Goal: Navigation & Orientation: Find specific page/section

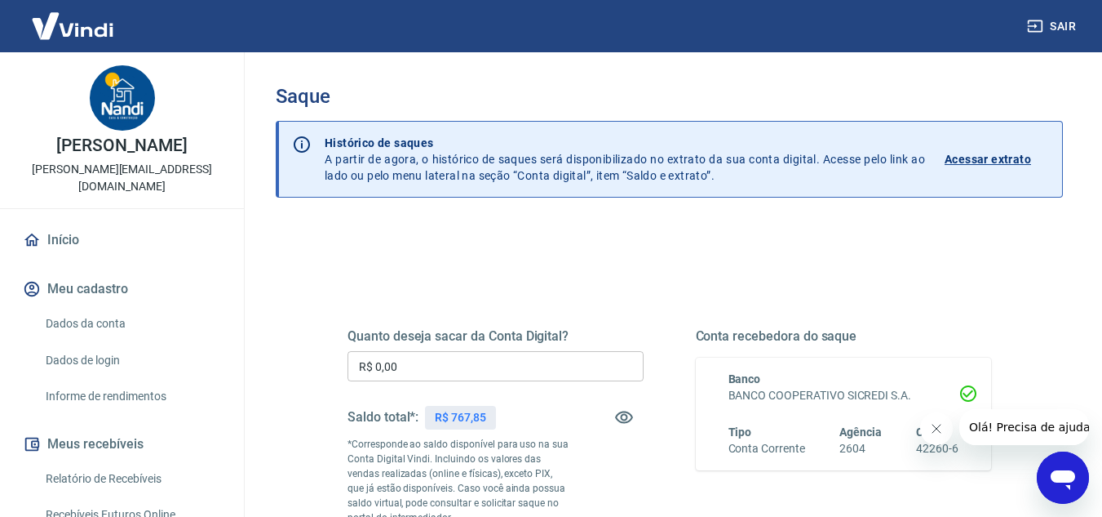
drag, startPoint x: 74, startPoint y: 20, endPoint x: 104, endPoint y: 39, distance: 34.9
click at [74, 20] on img at bounding box center [73, 26] width 106 height 50
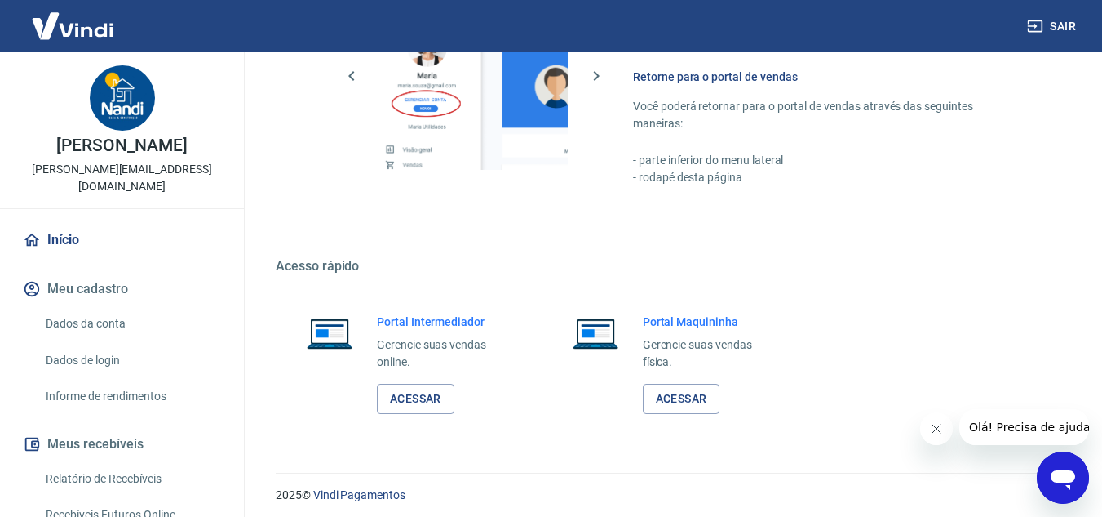
scroll to position [823, 0]
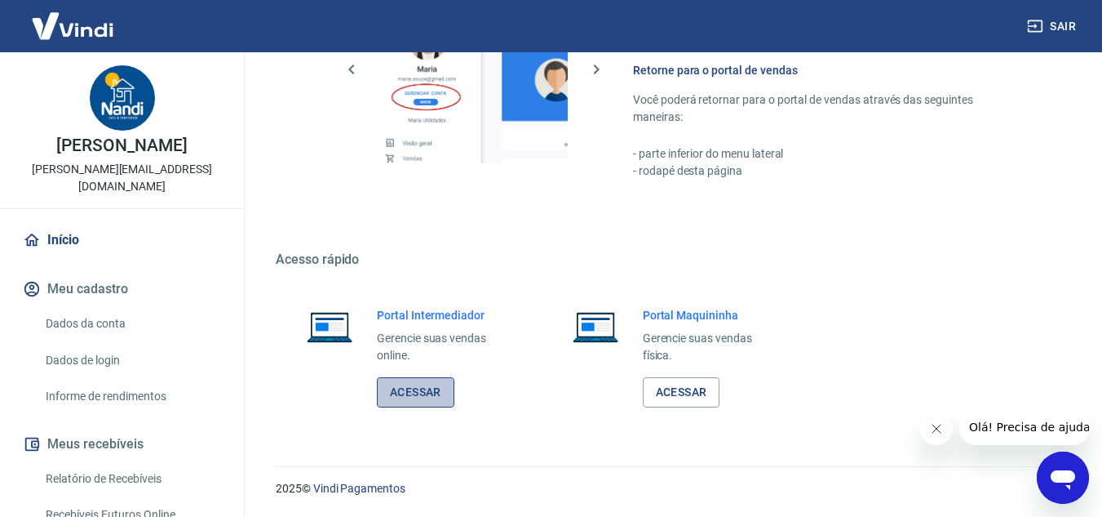
click at [427, 388] on link "Acessar" at bounding box center [416, 392] width 78 height 30
